Goal: Register for event/course

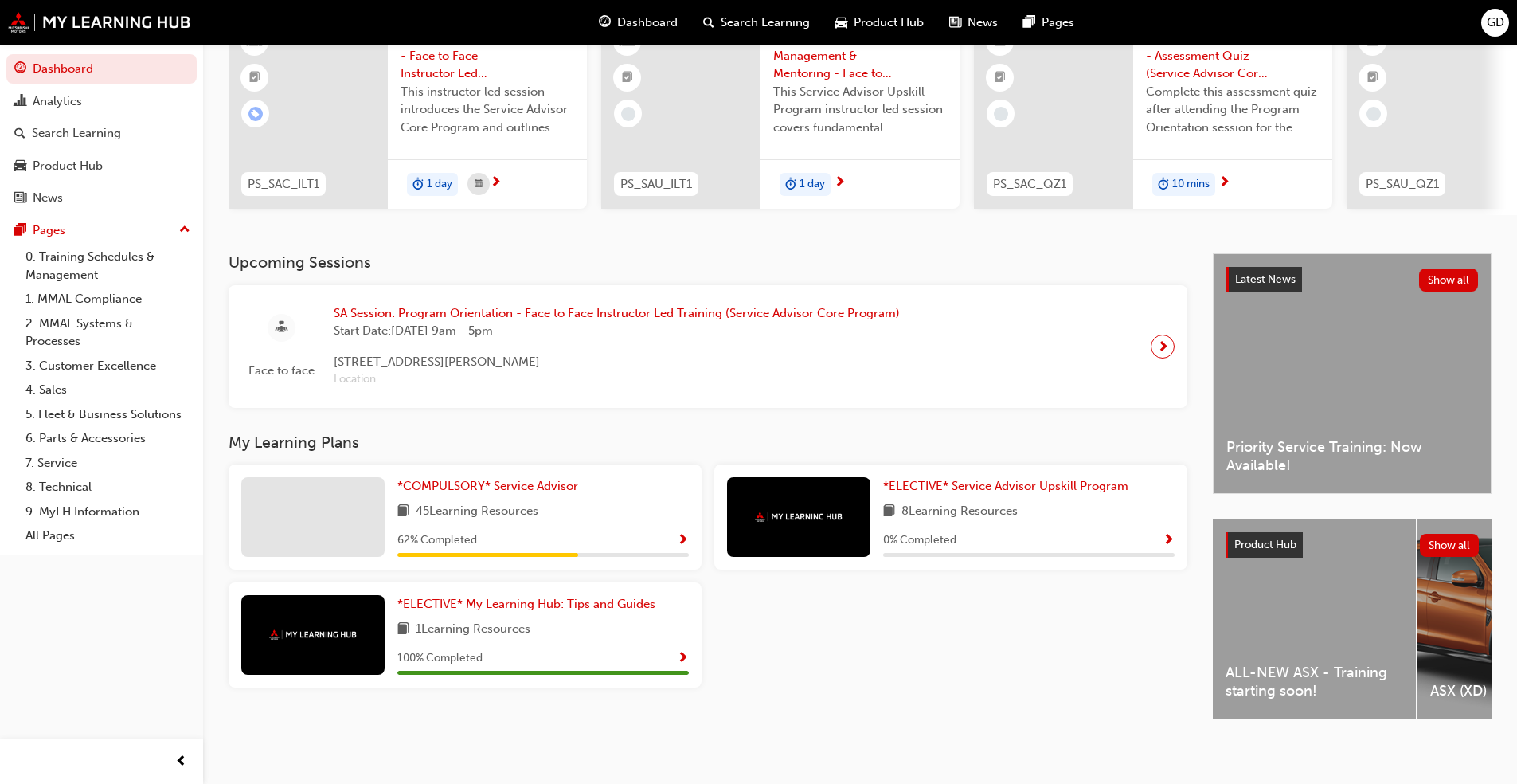
scroll to position [168, 0]
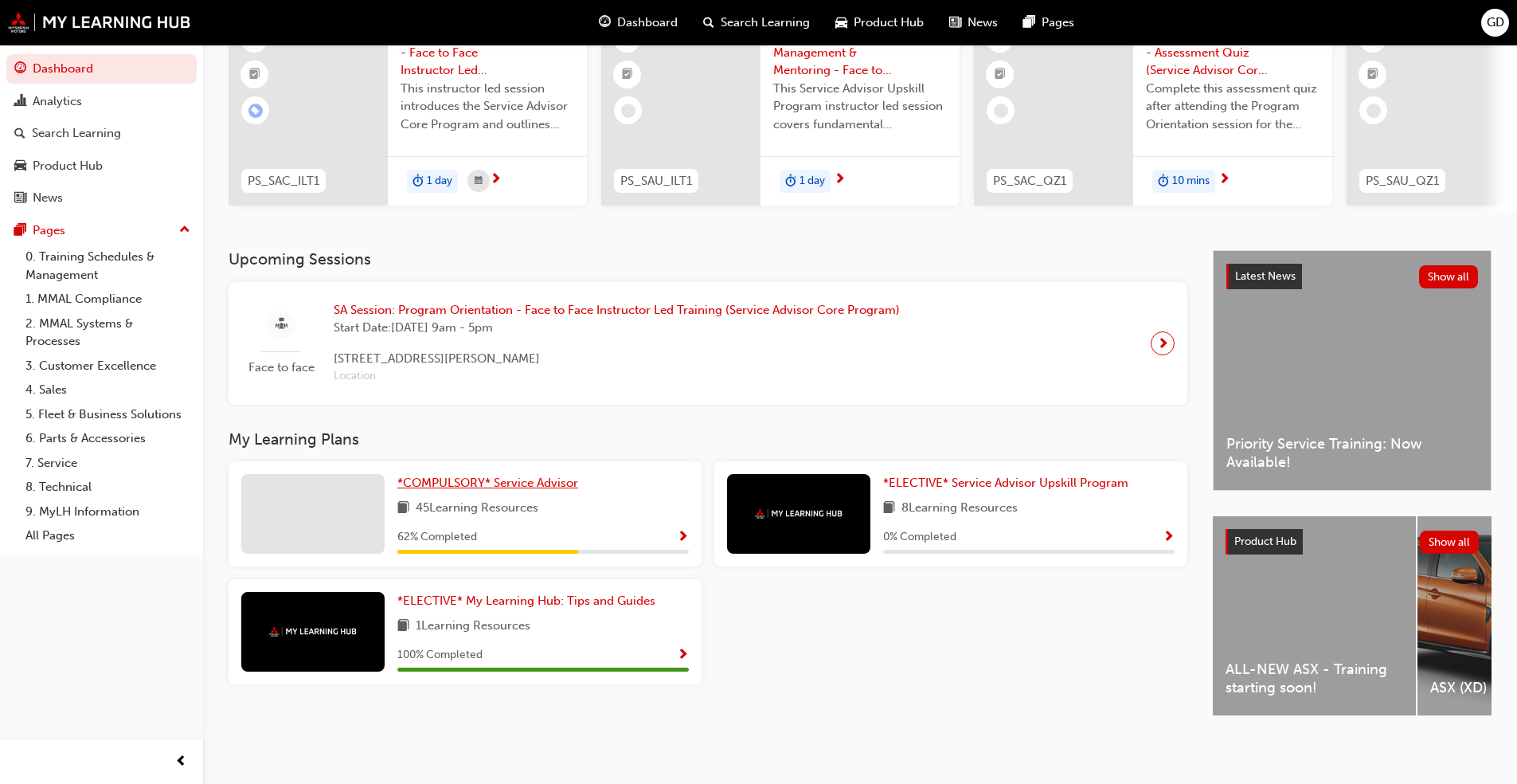
click at [442, 476] on span "*COMPULSORY* Service Advisor" at bounding box center [488, 483] width 181 height 15
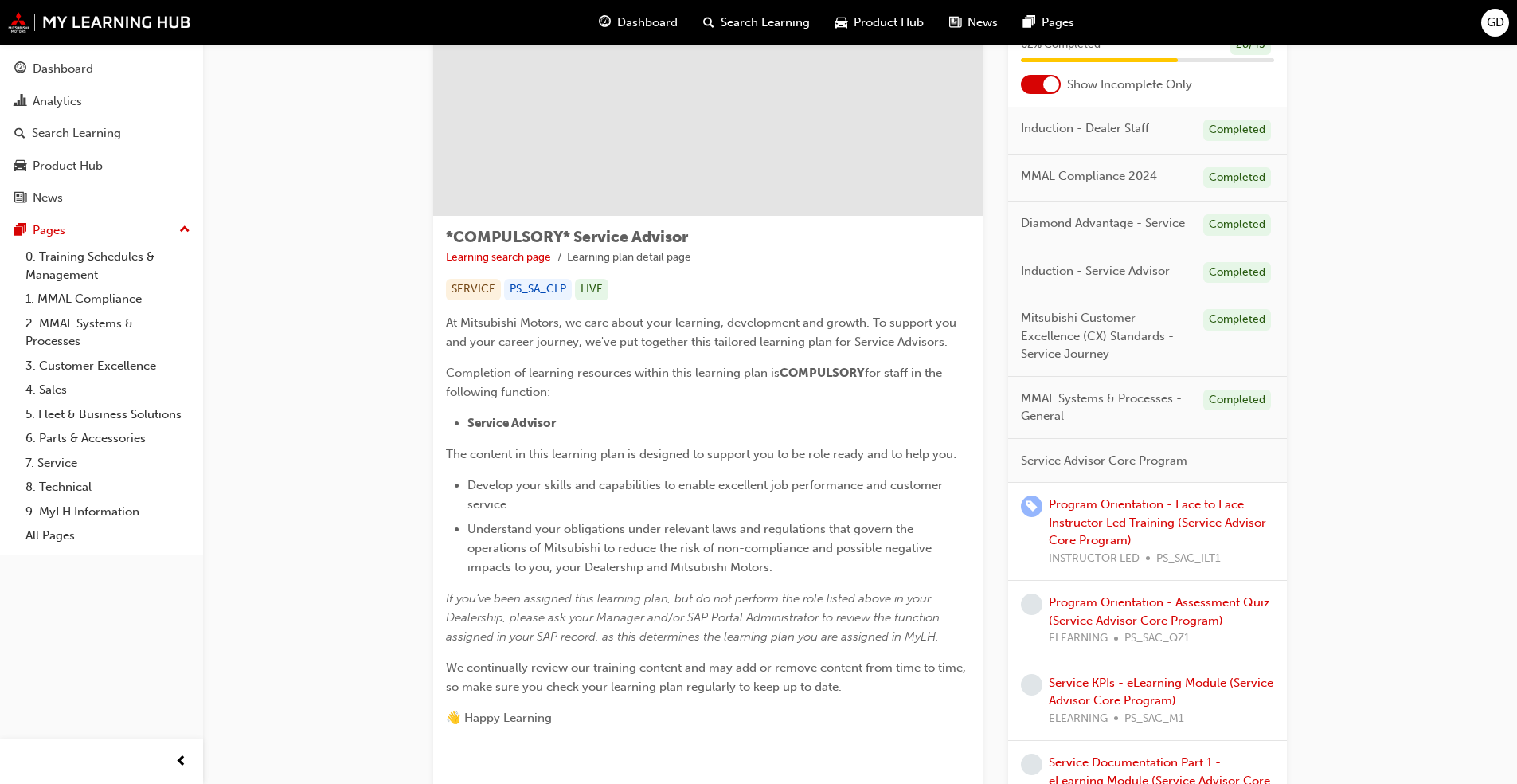
scroll to position [159, 0]
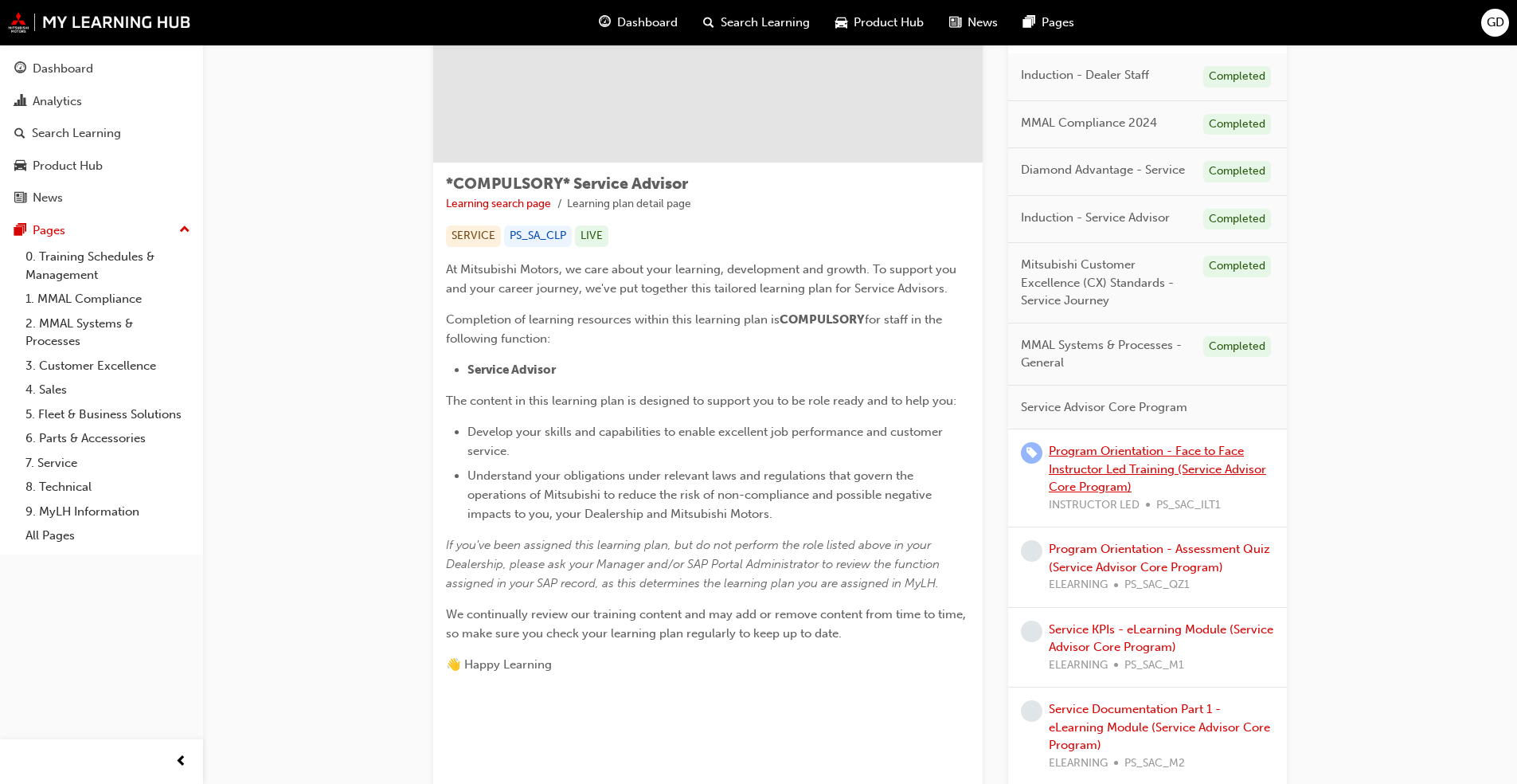
click at [796, 471] on link "Program Orientation - Face to Face Instructor Led Training (Service Advisor Cor…" at bounding box center [1157, 468] width 218 height 50
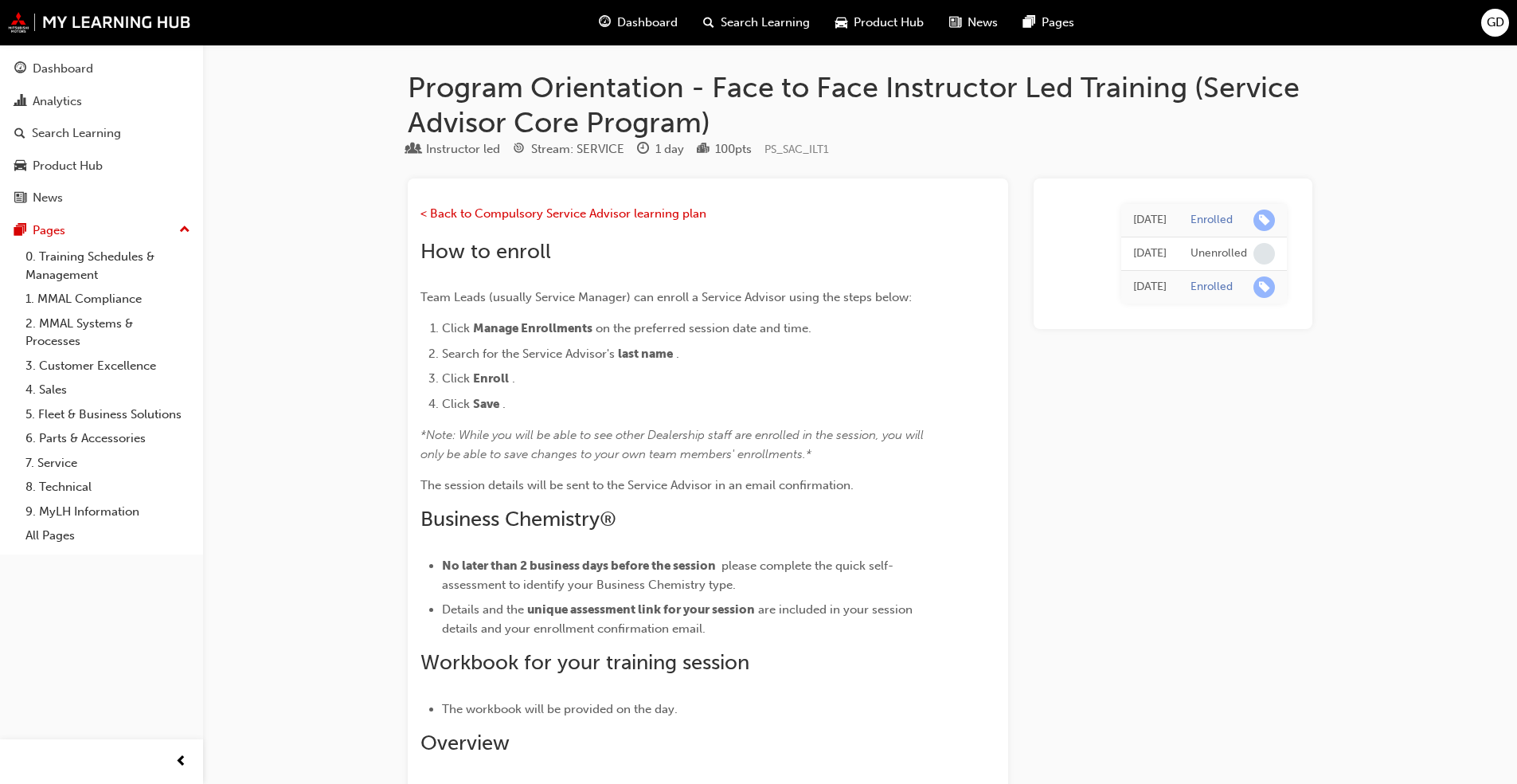
click at [796, 219] on div "[DATE]" at bounding box center [1150, 220] width 33 height 18
click at [796, 213] on span "learningRecordVerb_ENROLL-icon" at bounding box center [1264, 219] width 21 height 21
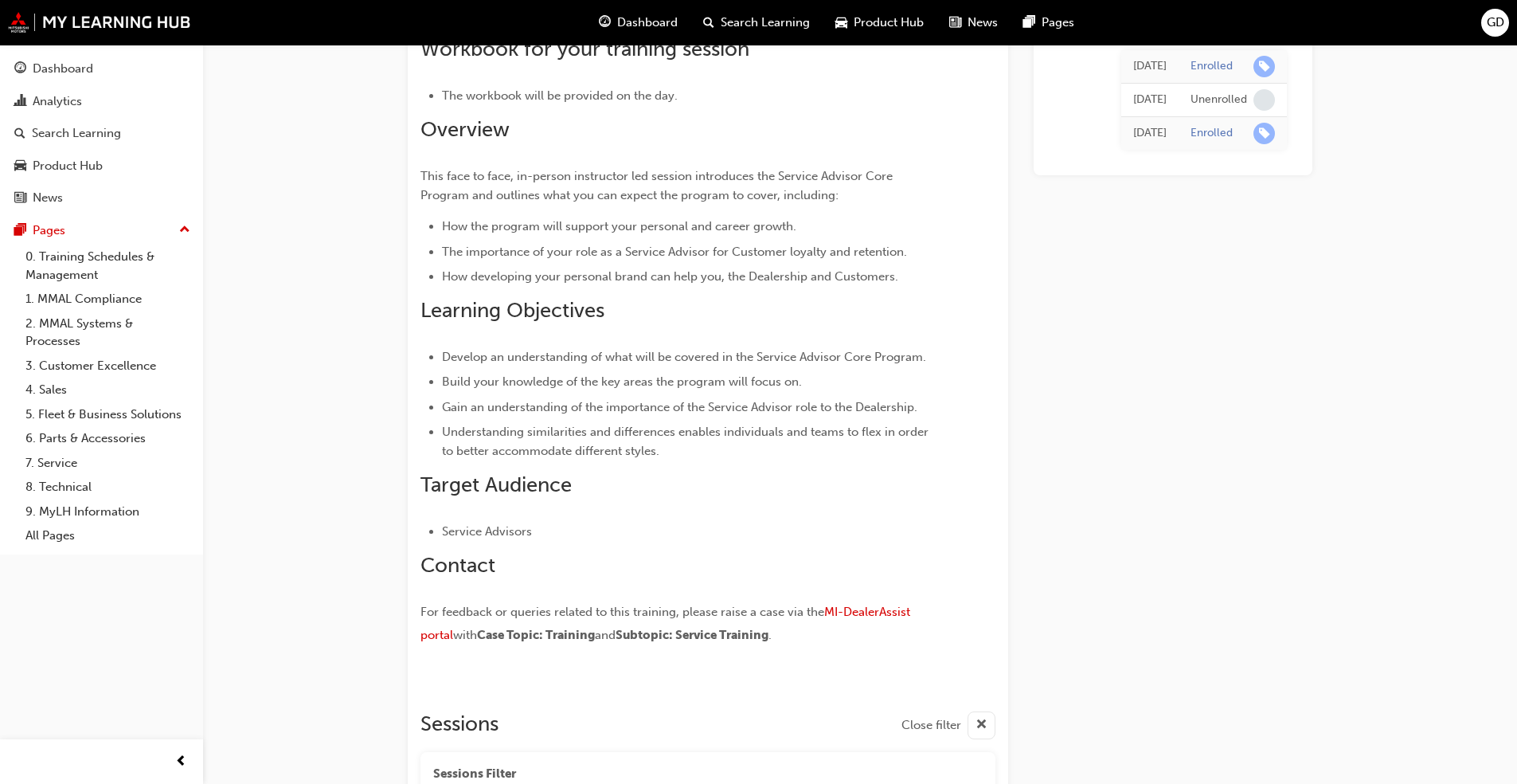
scroll to position [557, 0]
